Goal: Navigation & Orientation: Understand site structure

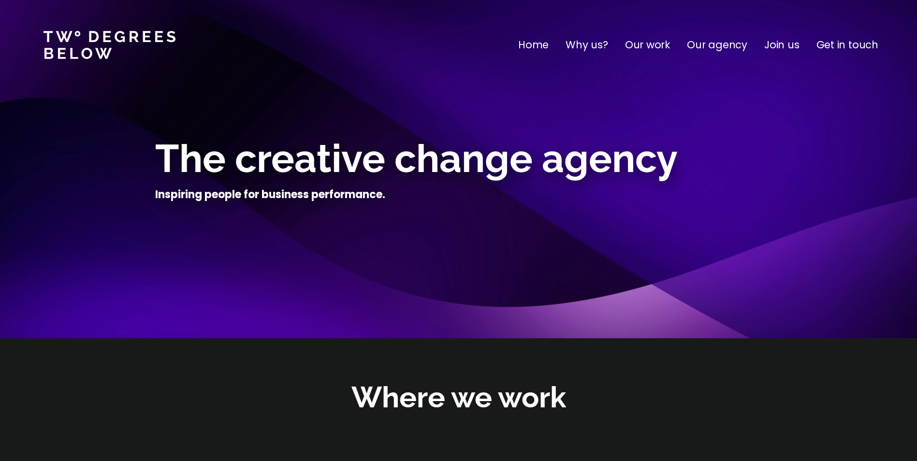
click at [740, 42] on p "Our agency" at bounding box center [717, 44] width 60 height 15
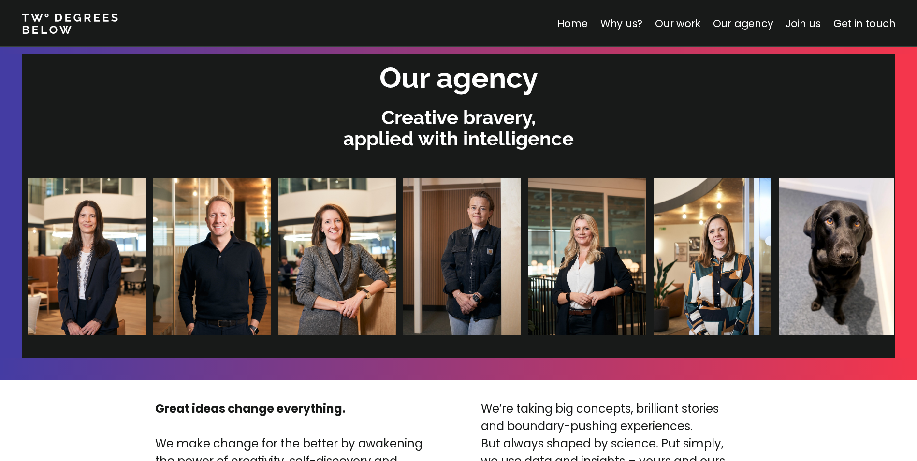
scroll to position [2005, 0]
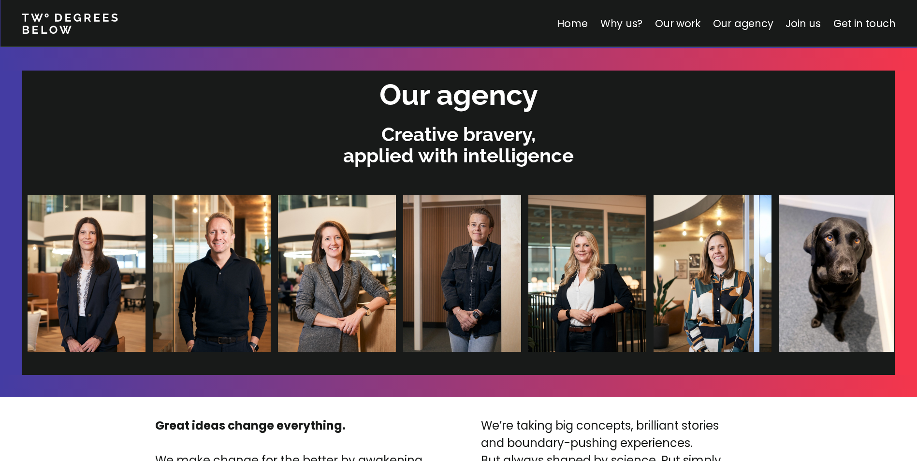
click at [519, 148] on p "Creative bravery, applied with intelligence" at bounding box center [458, 145] width 863 height 43
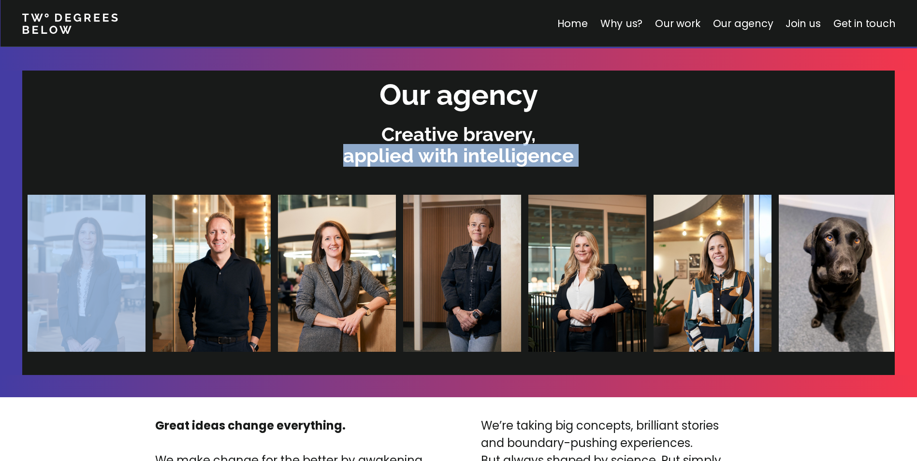
click at [519, 148] on p "Creative bravery, applied with intelligence" at bounding box center [458, 145] width 863 height 43
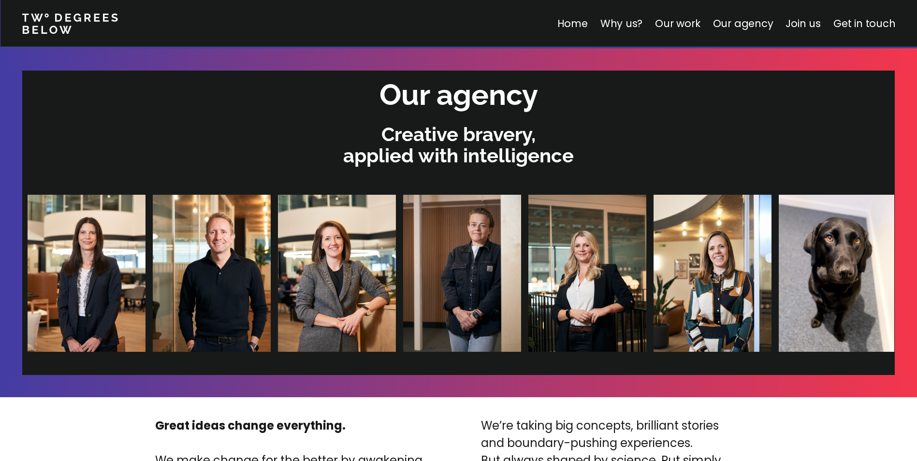
drag, startPoint x: 519, startPoint y: 148, endPoint x: 443, endPoint y: 126, distance: 79.0
click at [451, 134] on p "Creative bravery, applied with intelligence" at bounding box center [458, 145] width 863 height 43
click at [441, 129] on p "Creative bravery, applied with intelligence" at bounding box center [458, 145] width 863 height 43
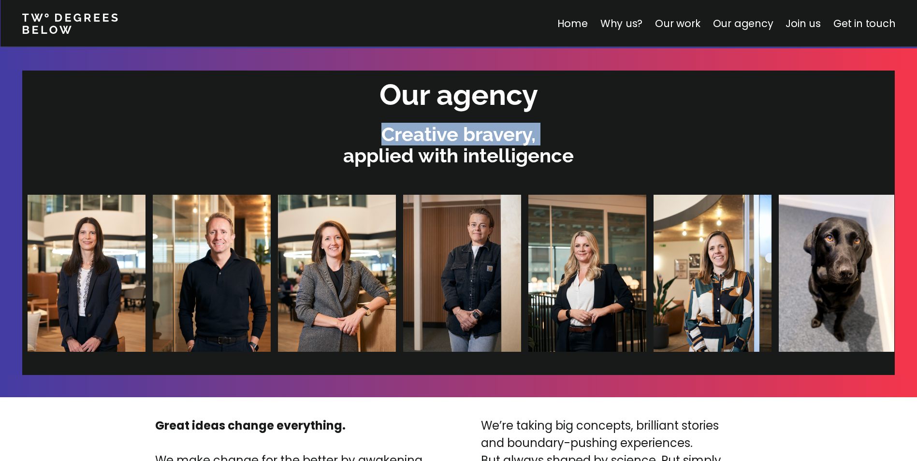
click at [441, 129] on p "Creative bravery, applied with intelligence" at bounding box center [458, 145] width 863 height 43
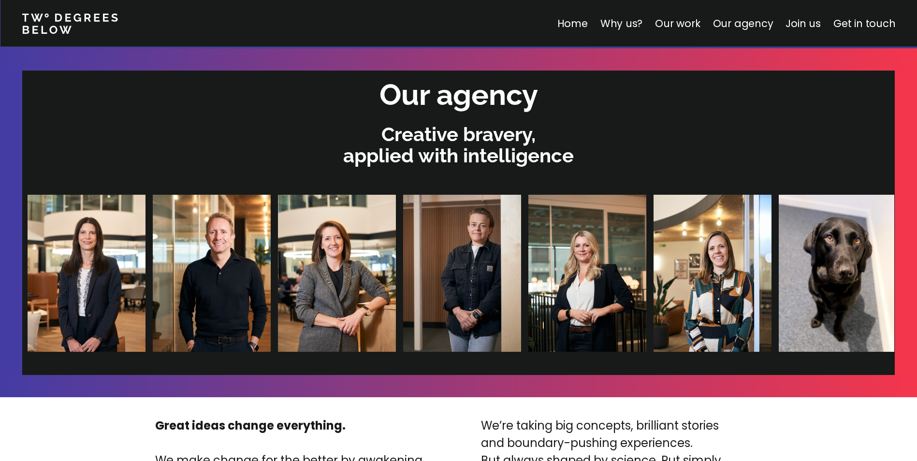
drag, startPoint x: 441, startPoint y: 129, endPoint x: 450, endPoint y: 159, distance: 30.9
click at [447, 159] on p "Creative bravery, applied with intelligence" at bounding box center [458, 145] width 863 height 43
click at [583, 20] on link "Home" at bounding box center [572, 23] width 30 height 14
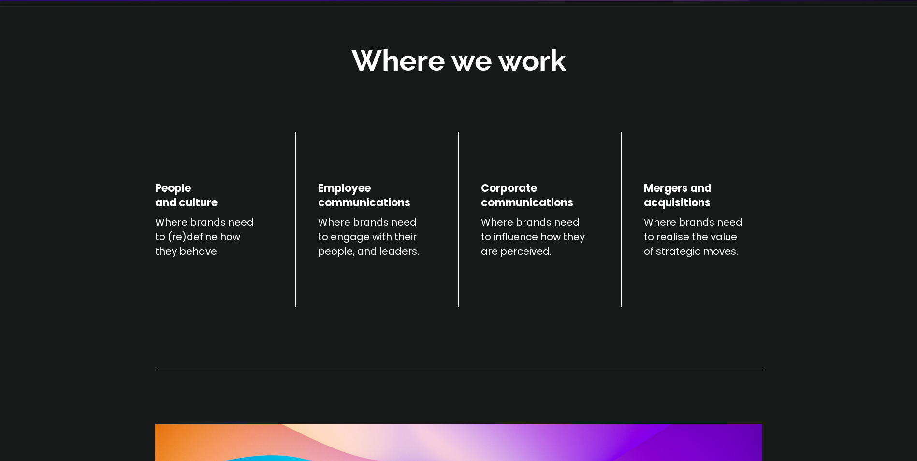
scroll to position [338, 0]
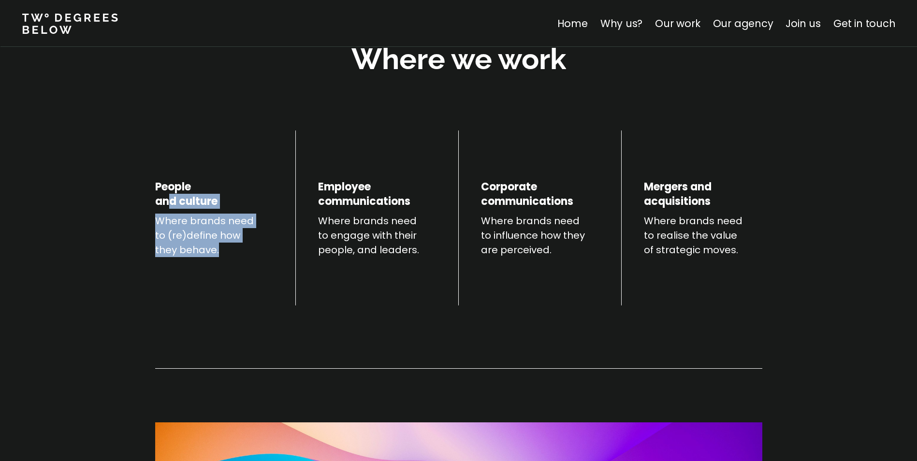
drag, startPoint x: 166, startPoint y: 198, endPoint x: 228, endPoint y: 270, distance: 95.0
click at [228, 270] on div "People and culture Where brands need to (re)define how they behave." at bounding box center [214, 218] width 118 height 175
drag, startPoint x: 243, startPoint y: 263, endPoint x: 151, endPoint y: 195, distance: 114.4
click at [151, 195] on div "People and culture Where brands need to (re)define how they behave. Employee co…" at bounding box center [459, 343] width 696 height 441
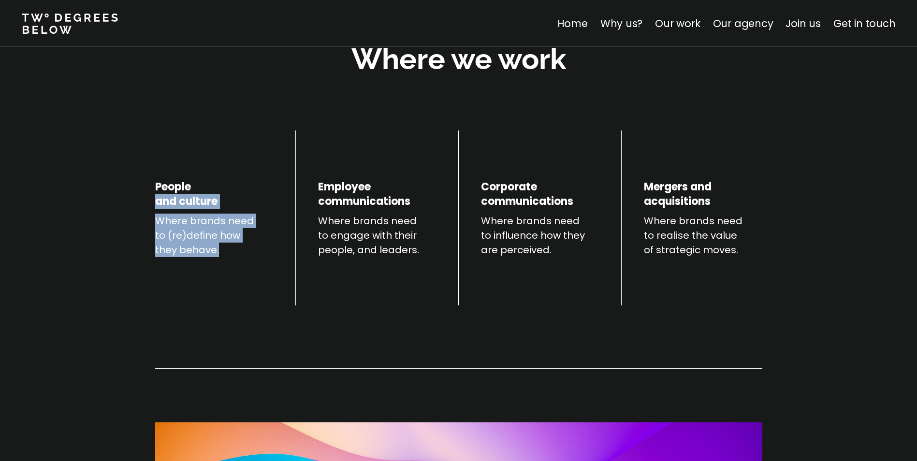
drag, startPoint x: 151, startPoint y: 195, endPoint x: 263, endPoint y: 219, distance: 114.8
click at [212, 220] on p "Where brands need to (re)define how they behave." at bounding box center [214, 236] width 118 height 44
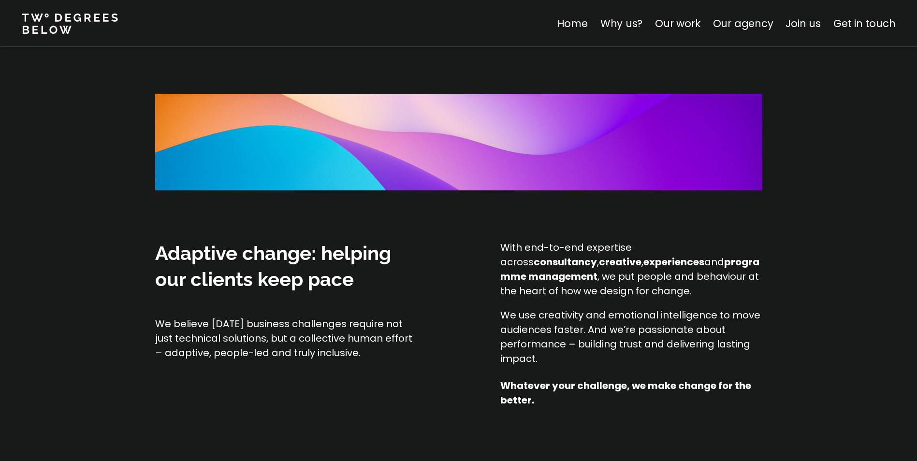
scroll to position [677, 0]
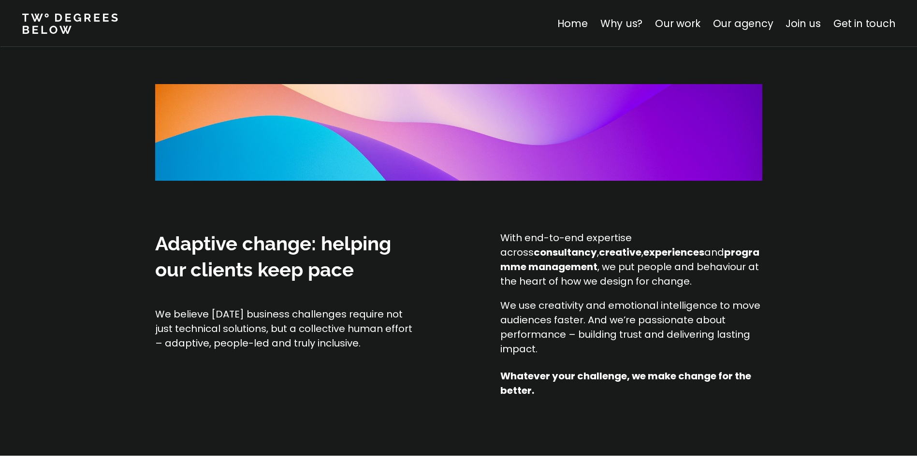
click at [299, 243] on span "Adaptive change: helping our clients keep pace" at bounding box center [273, 256] width 236 height 49
drag, startPoint x: 299, startPoint y: 243, endPoint x: 326, endPoint y: 271, distance: 38.6
click at [326, 271] on span "Adaptive change: helping our clients keep pace" at bounding box center [273, 256] width 236 height 49
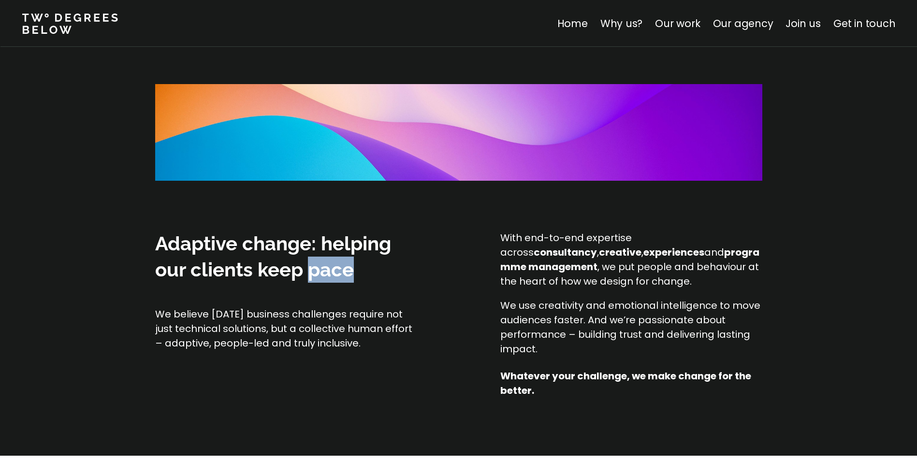
click at [326, 271] on span "Adaptive change: helping our clients keep pace" at bounding box center [273, 256] width 236 height 49
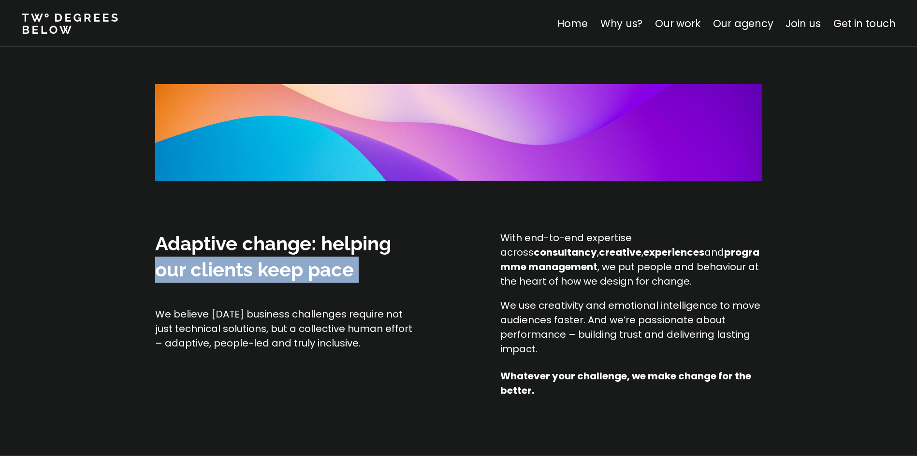
click at [326, 271] on span "Adaptive change: helping our clients keep pace" at bounding box center [273, 256] width 236 height 49
drag, startPoint x: 326, startPoint y: 271, endPoint x: 227, endPoint y: 273, distance: 98.6
click at [227, 273] on span "Adaptive change: helping our clients keep pace" at bounding box center [273, 256] width 236 height 49
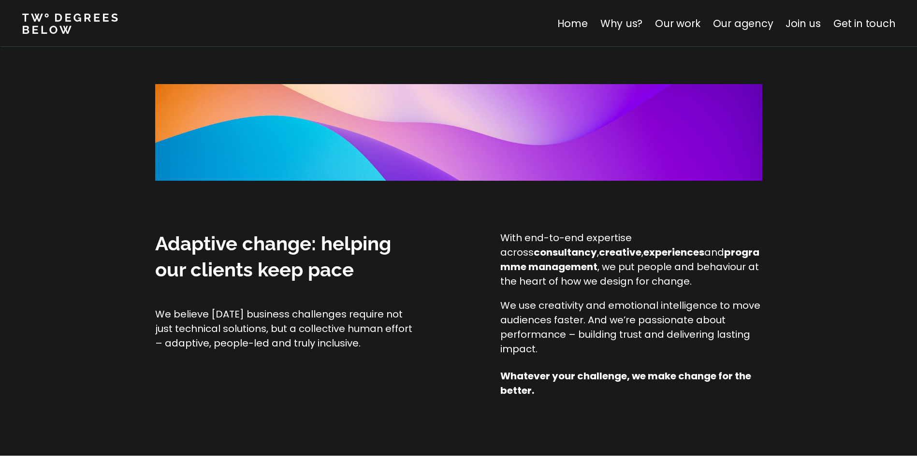
click at [213, 239] on span "Adaptive change: helping our clients keep pace" at bounding box center [273, 256] width 236 height 49
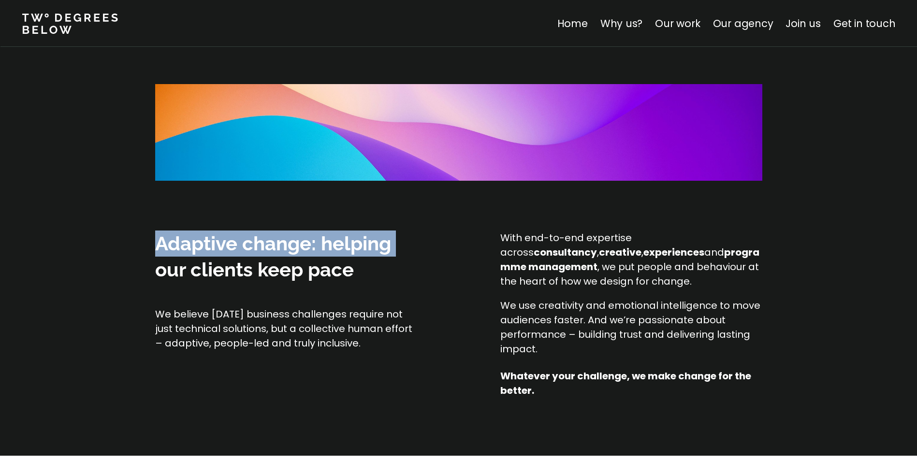
drag, startPoint x: 213, startPoint y: 239, endPoint x: 296, endPoint y: 269, distance: 87.9
click at [307, 248] on span "Adaptive change: helping our clients keep pace" at bounding box center [273, 256] width 236 height 49
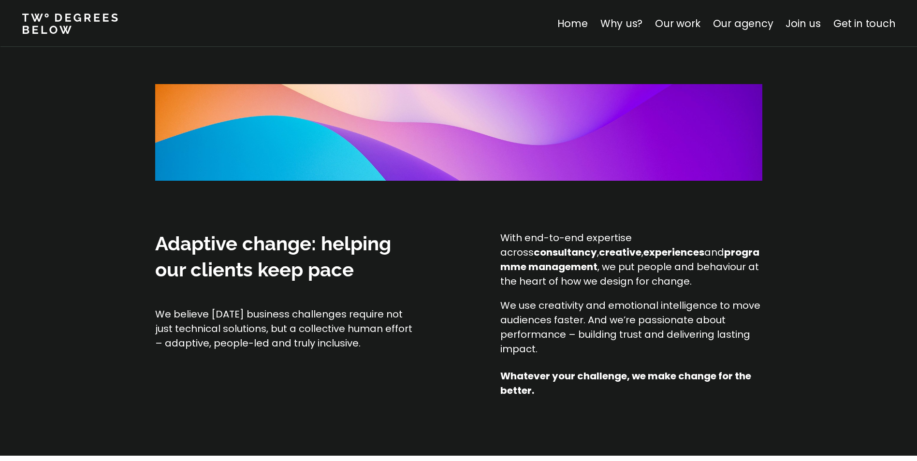
click at [296, 274] on span "Adaptive change: helping our clients keep pace" at bounding box center [273, 256] width 236 height 49
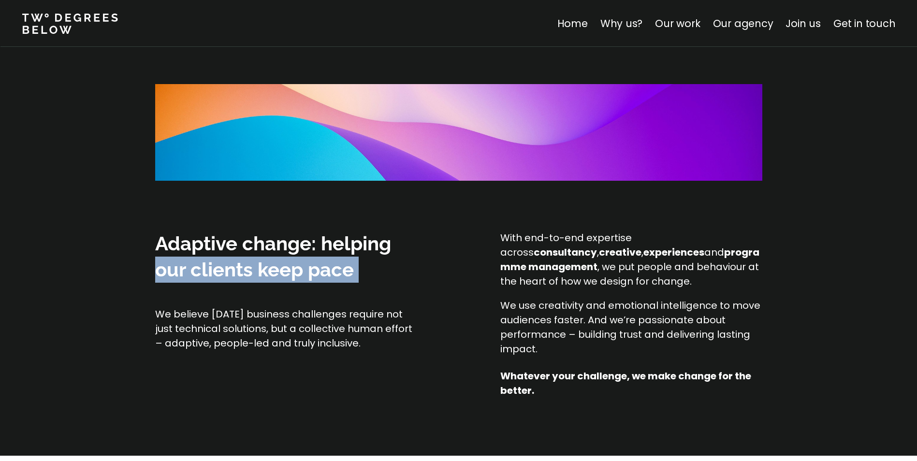
click at [296, 274] on span "Adaptive change: helping our clients keep pace" at bounding box center [273, 256] width 236 height 49
drag, startPoint x: 296, startPoint y: 274, endPoint x: 257, endPoint y: 297, distance: 45.4
click at [258, 279] on span "Adaptive change: helping our clients keep pace" at bounding box center [273, 256] width 236 height 49
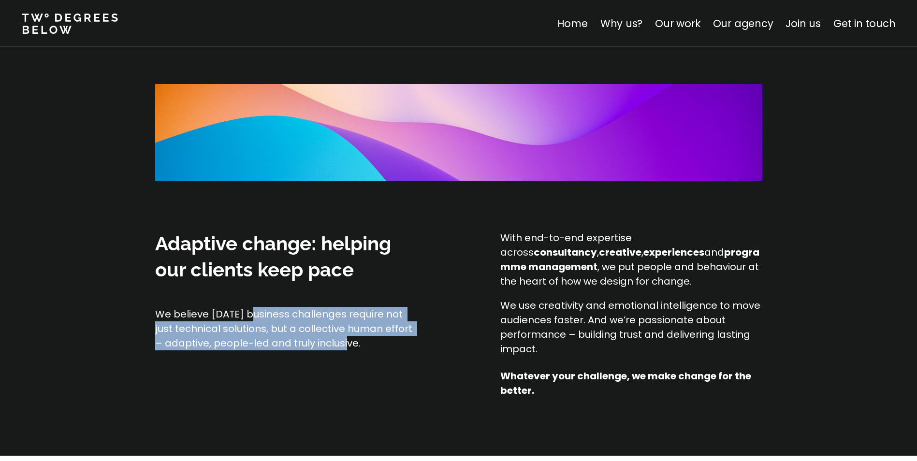
drag, startPoint x: 251, startPoint y: 306, endPoint x: 341, endPoint y: 350, distance: 101.0
click at [341, 350] on div "Adaptive change: helping our clients keep pace We believe [DATE] business chall…" at bounding box center [458, 314] width 607 height 167
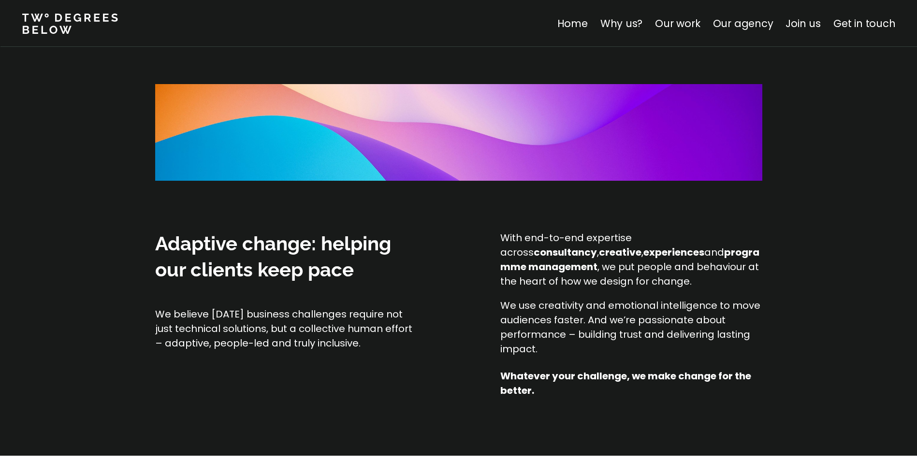
drag, startPoint x: 341, startPoint y: 350, endPoint x: 349, endPoint y: 344, distance: 9.9
click at [349, 344] on p "We believe [DATE] business challenges require not just technical solutions, but…" at bounding box center [286, 329] width 262 height 44
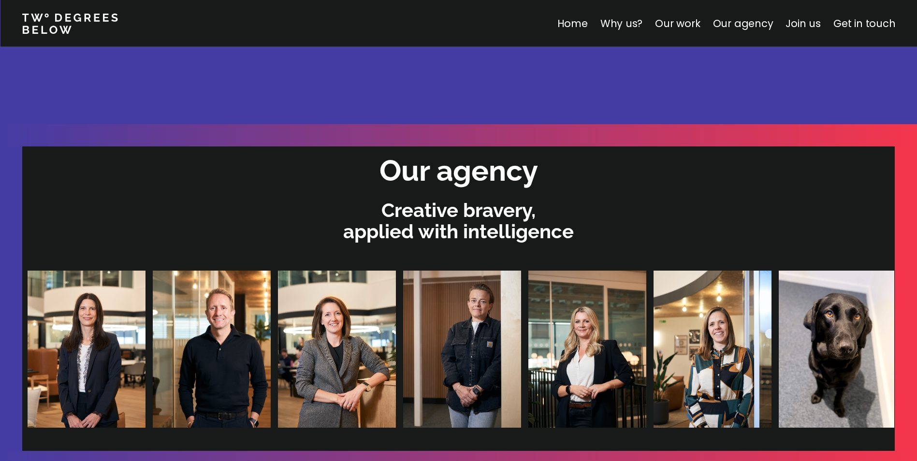
scroll to position [1934, 0]
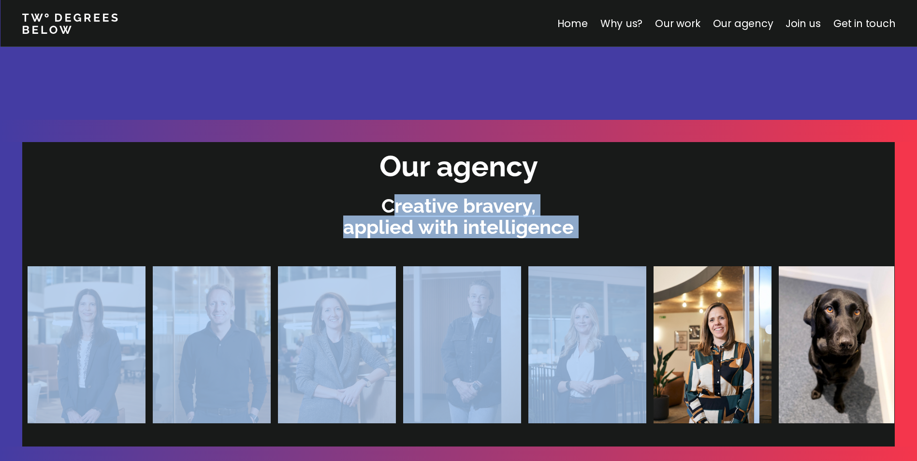
drag, startPoint x: 392, startPoint y: 205, endPoint x: 589, endPoint y: 242, distance: 201.0
click at [589, 242] on div "Our agency Creative bravery, applied with intelligence" at bounding box center [458, 294] width 863 height 305
